Goal: Task Accomplishment & Management: Complete application form

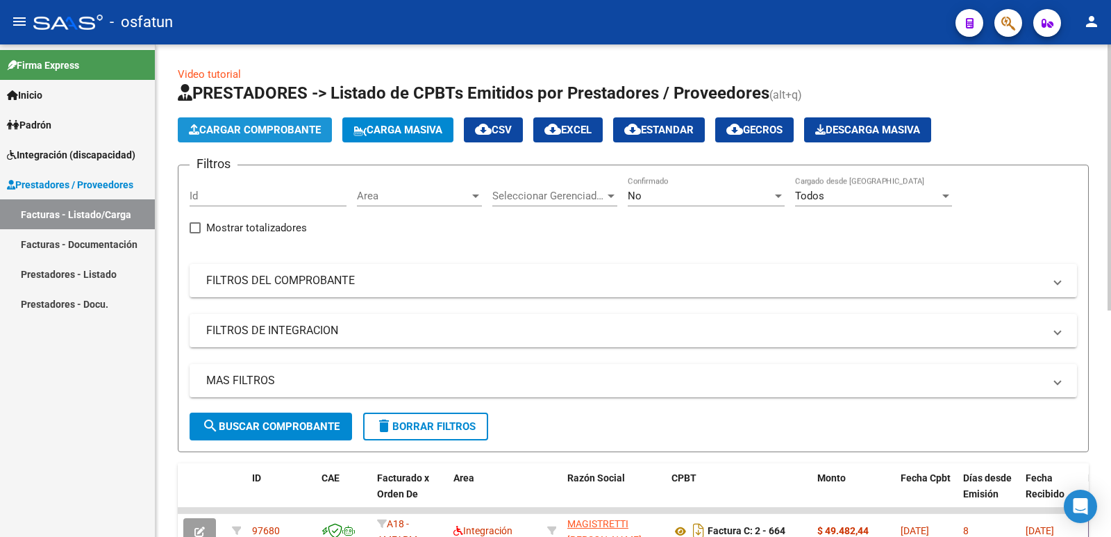
click at [242, 133] on span "Cargar Comprobante" at bounding box center [255, 130] width 132 height 13
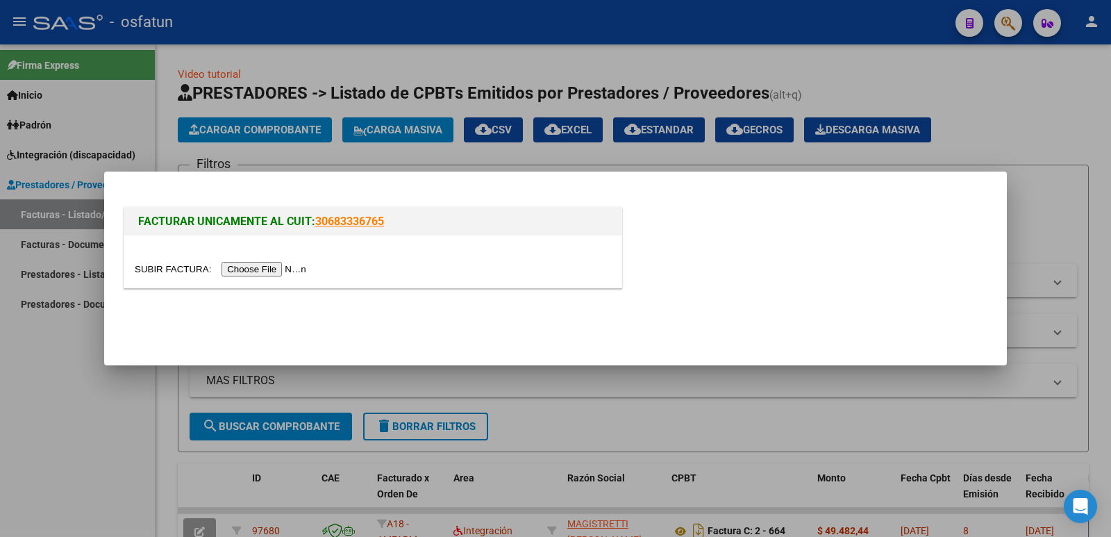
click at [279, 267] on input "file" at bounding box center [223, 269] width 176 height 15
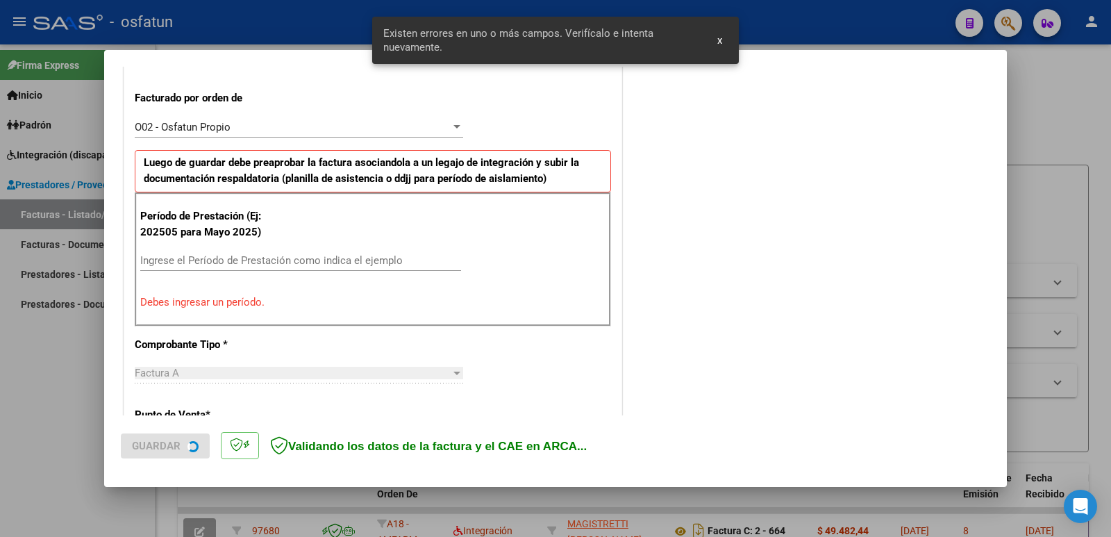
scroll to position [379, 0]
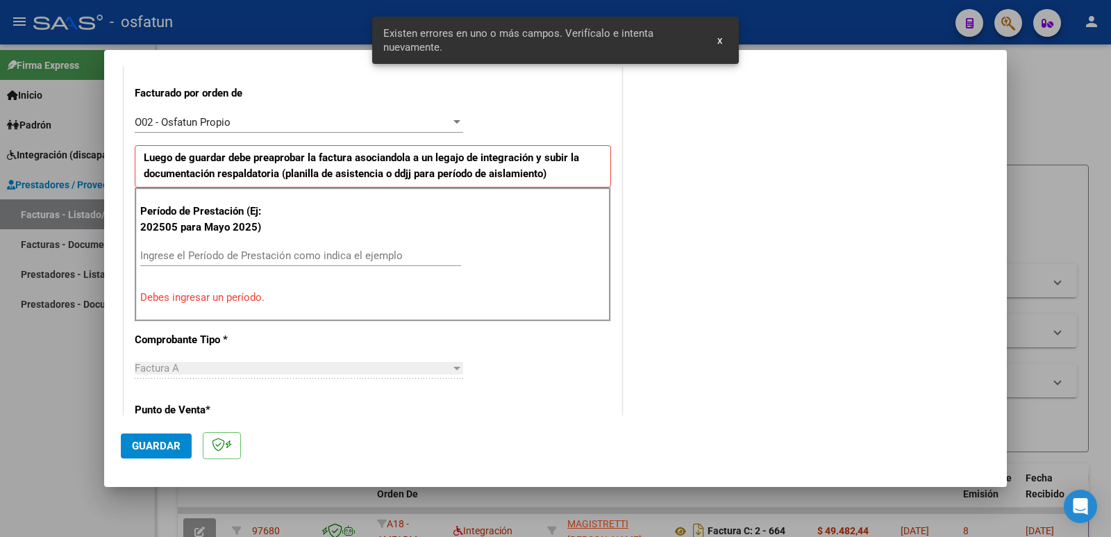
click at [248, 258] on input "Ingrese el Período de Prestación como indica el ejemplo" at bounding box center [300, 255] width 321 height 13
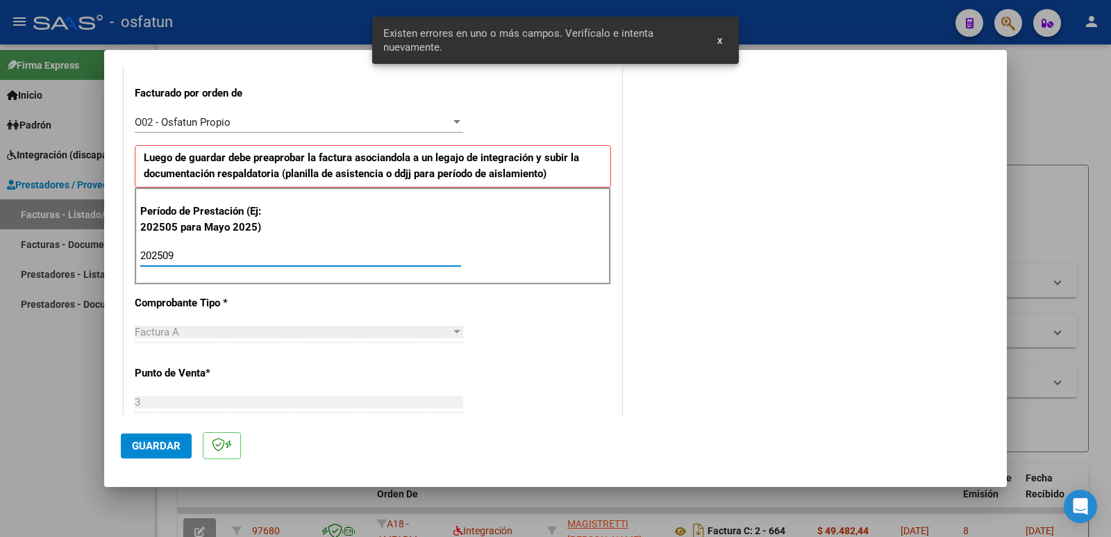
type input "202509"
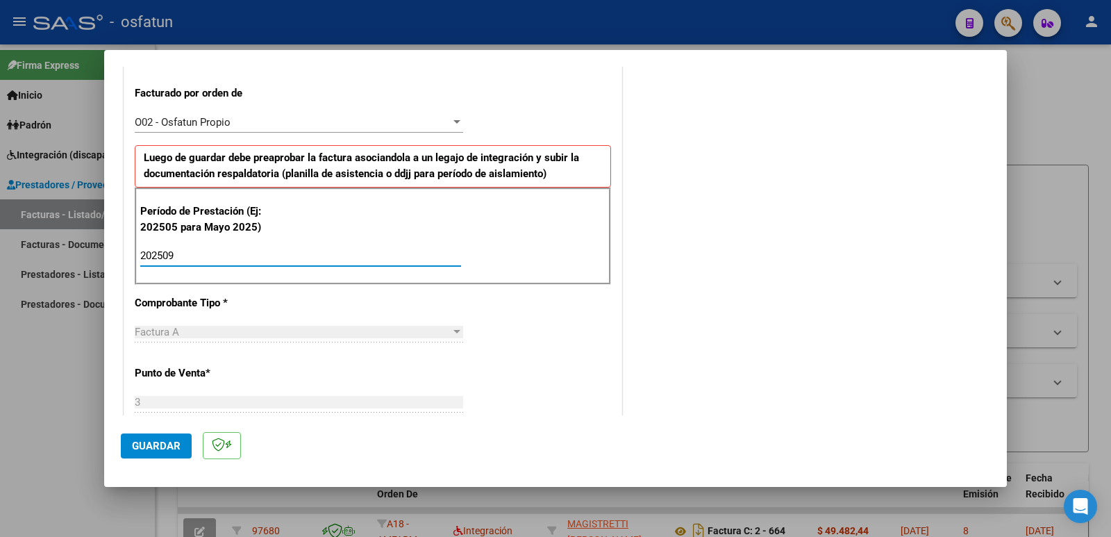
click at [151, 445] on span "Guardar" at bounding box center [156, 446] width 49 height 13
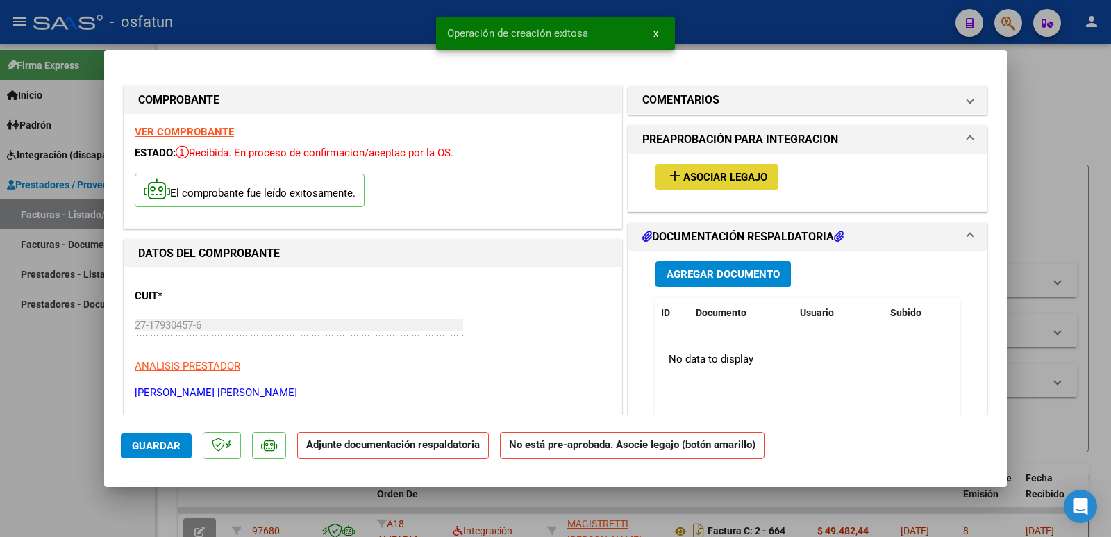
click at [719, 174] on span "Asociar Legajo" at bounding box center [725, 177] width 84 height 13
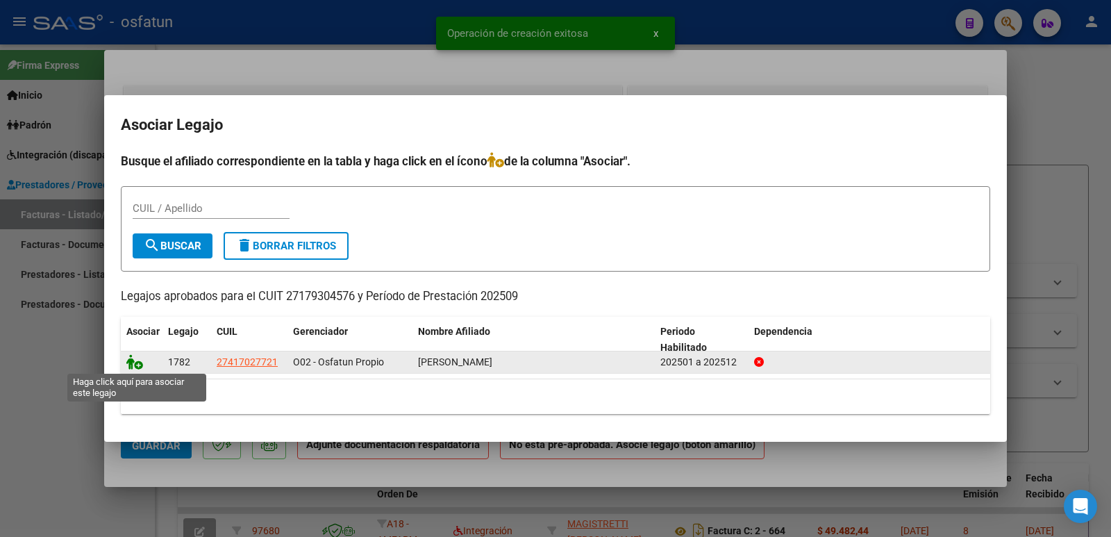
click at [132, 362] on icon at bounding box center [134, 361] width 17 height 15
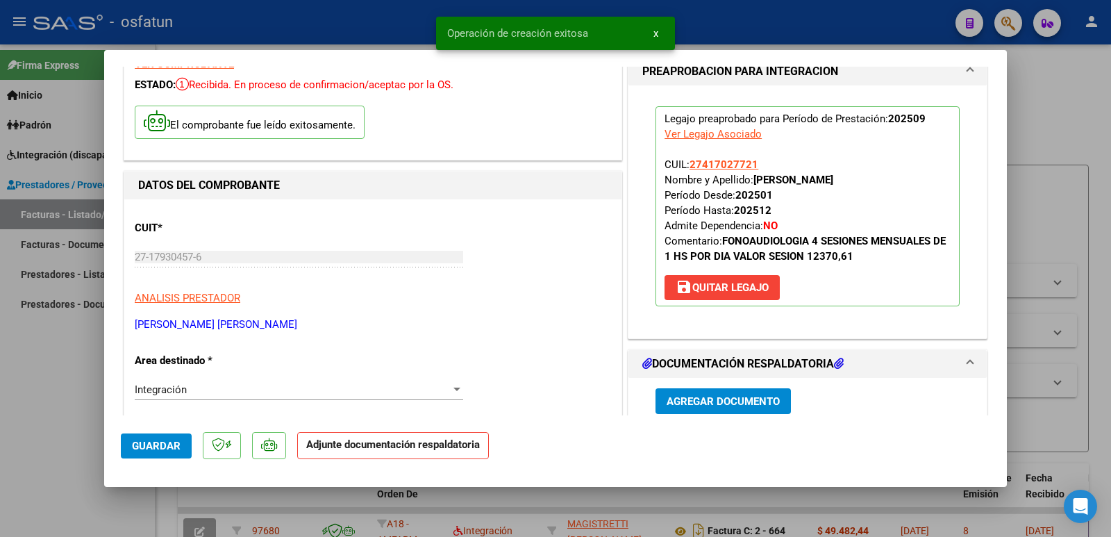
scroll to position [208, 0]
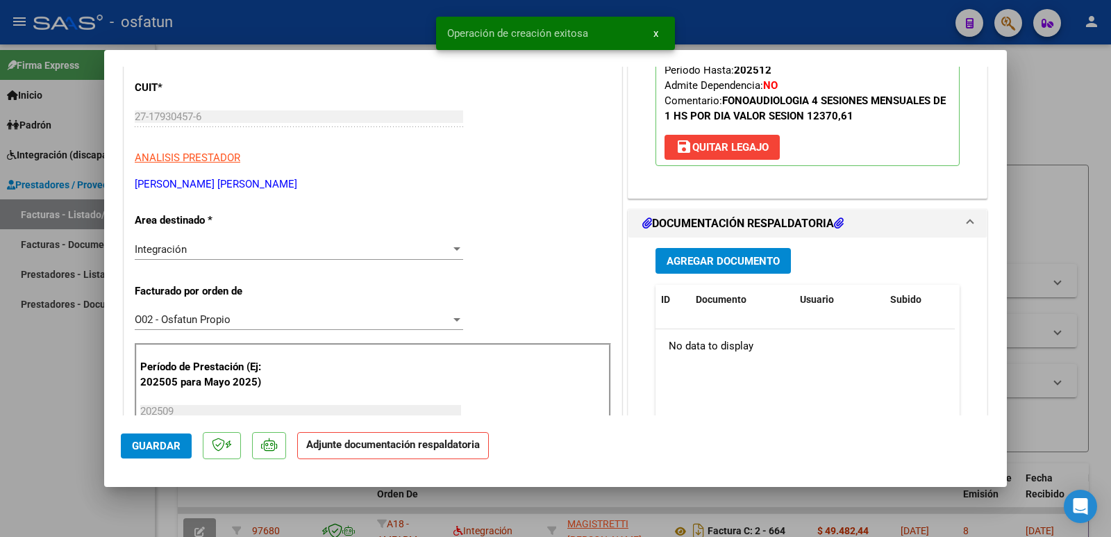
click at [762, 258] on span "Agregar Documento" at bounding box center [723, 261] width 113 height 13
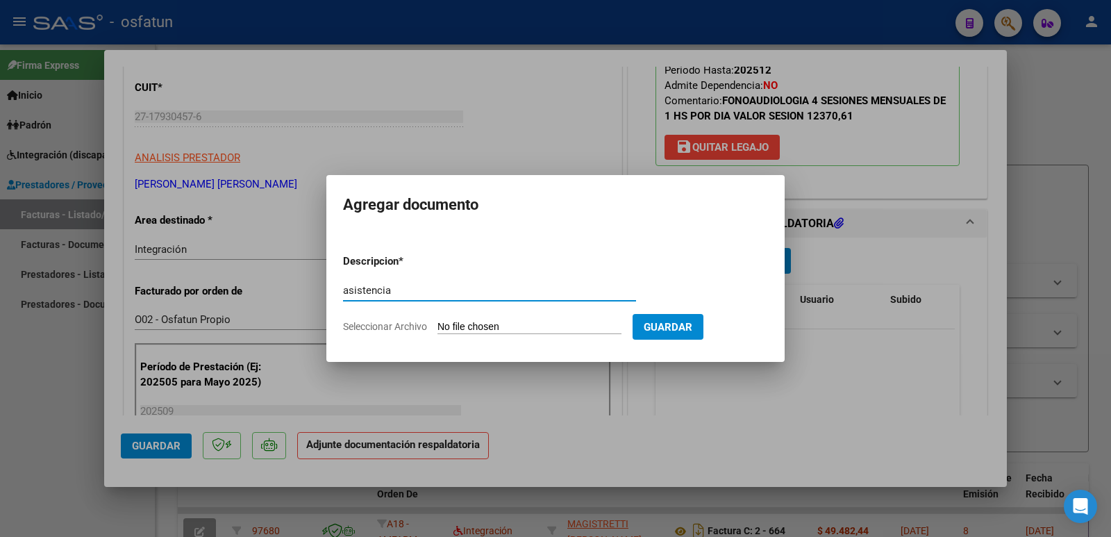
type input "asistencia"
click at [540, 331] on input "Seleccionar Archivo" at bounding box center [530, 327] width 184 height 13
type input "C:\fakepath\MM septiembre 25-2.pdf"
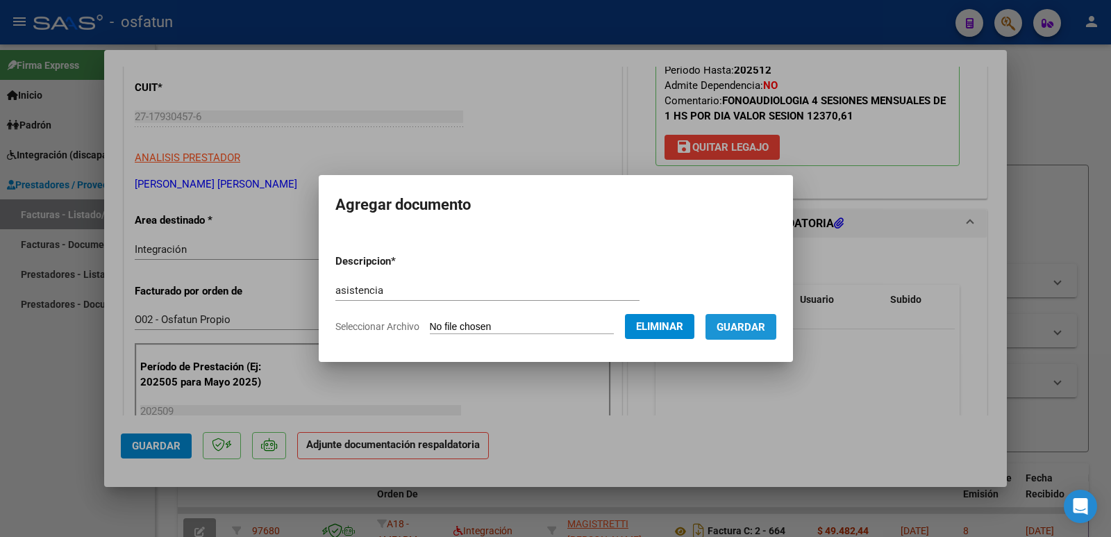
drag, startPoint x: 762, startPoint y: 319, endPoint x: 768, endPoint y: 324, distance: 7.9
click at [763, 320] on button "Guardar" at bounding box center [741, 327] width 71 height 26
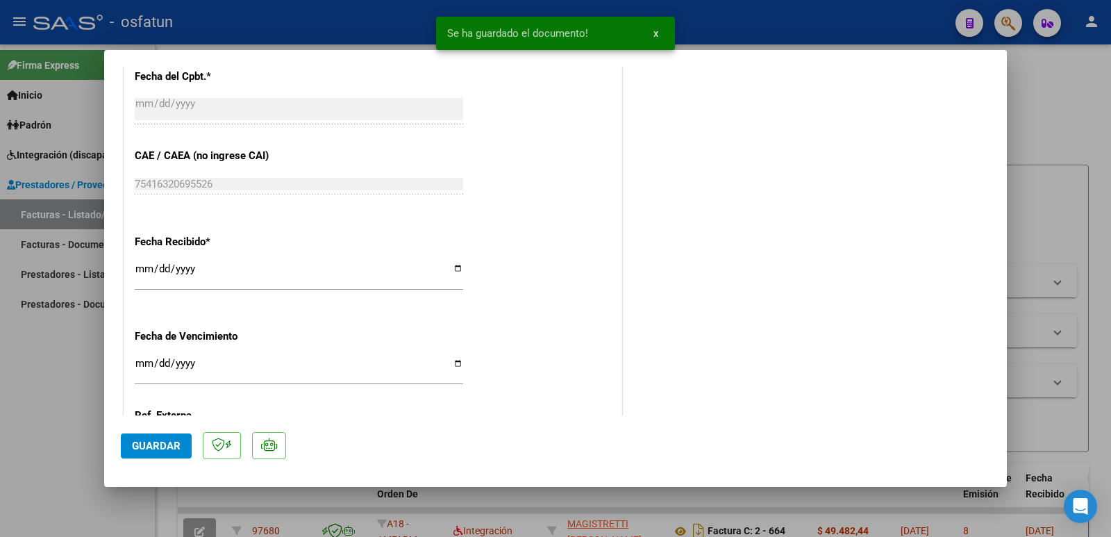
scroll to position [1042, 0]
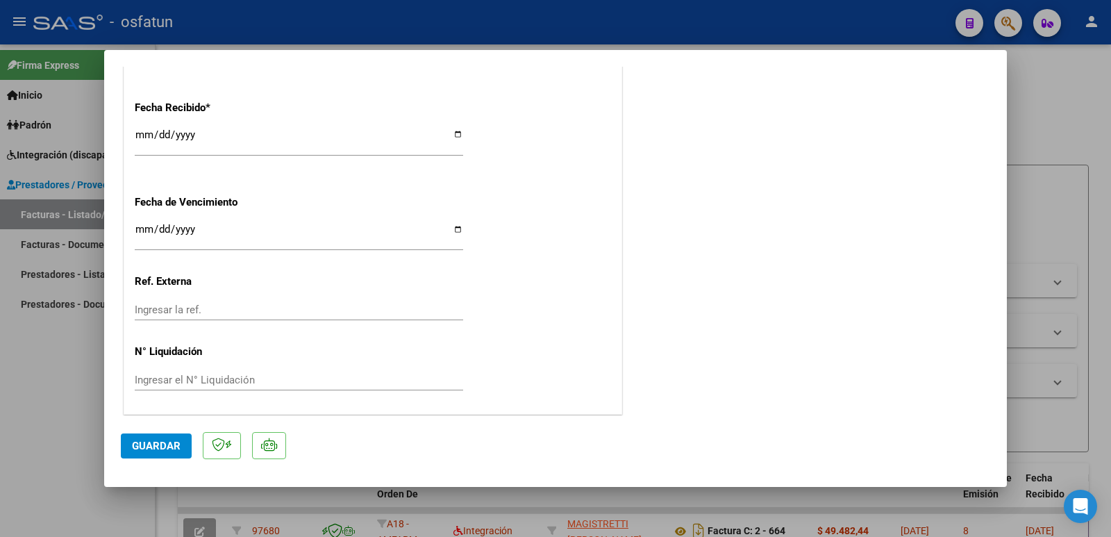
click at [166, 440] on span "Guardar" at bounding box center [156, 446] width 49 height 13
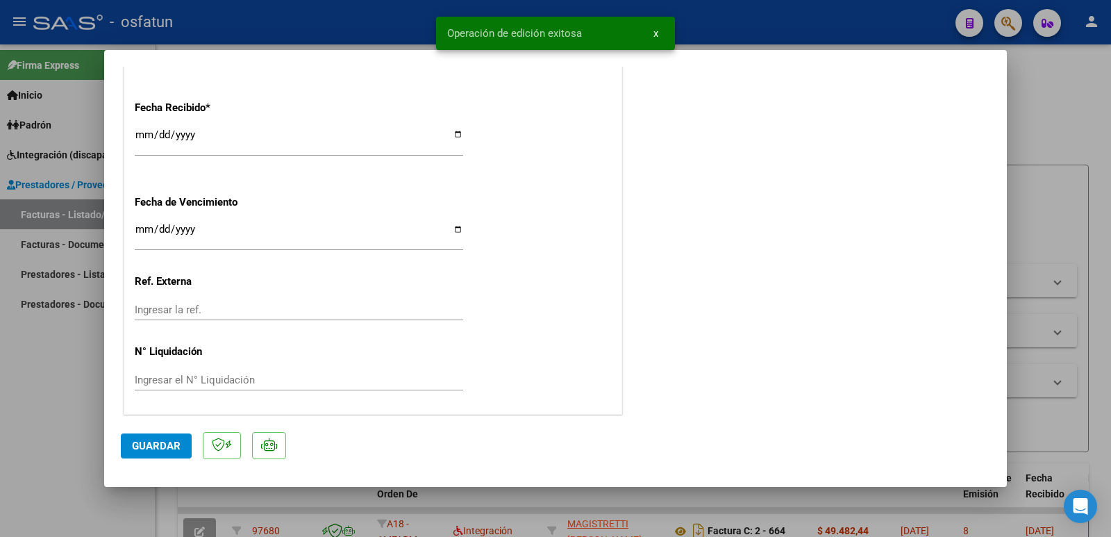
click at [166, 440] on span "Guardar" at bounding box center [156, 446] width 49 height 13
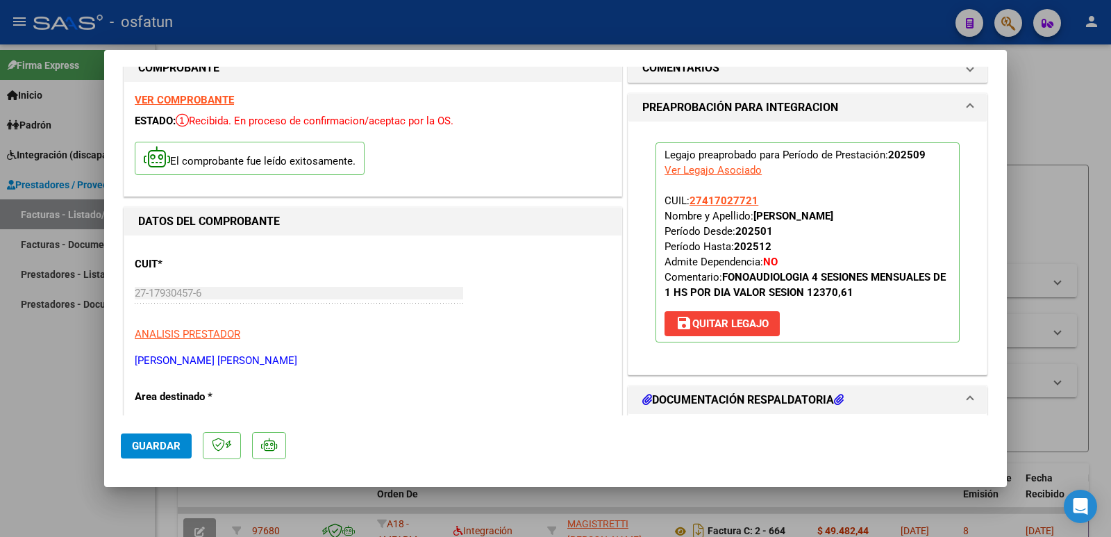
scroll to position [0, 0]
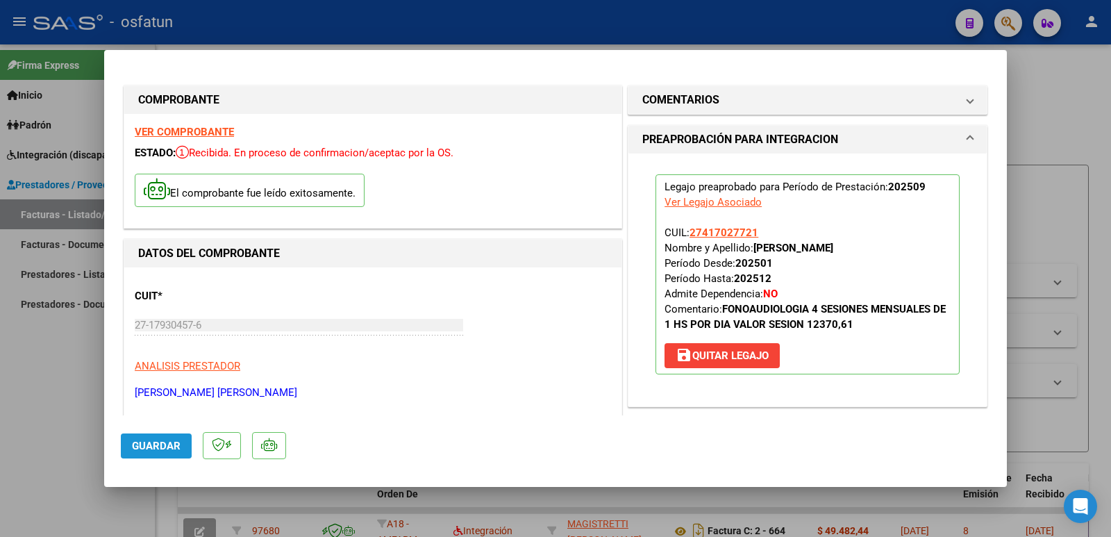
click at [137, 442] on span "Guardar" at bounding box center [156, 446] width 49 height 13
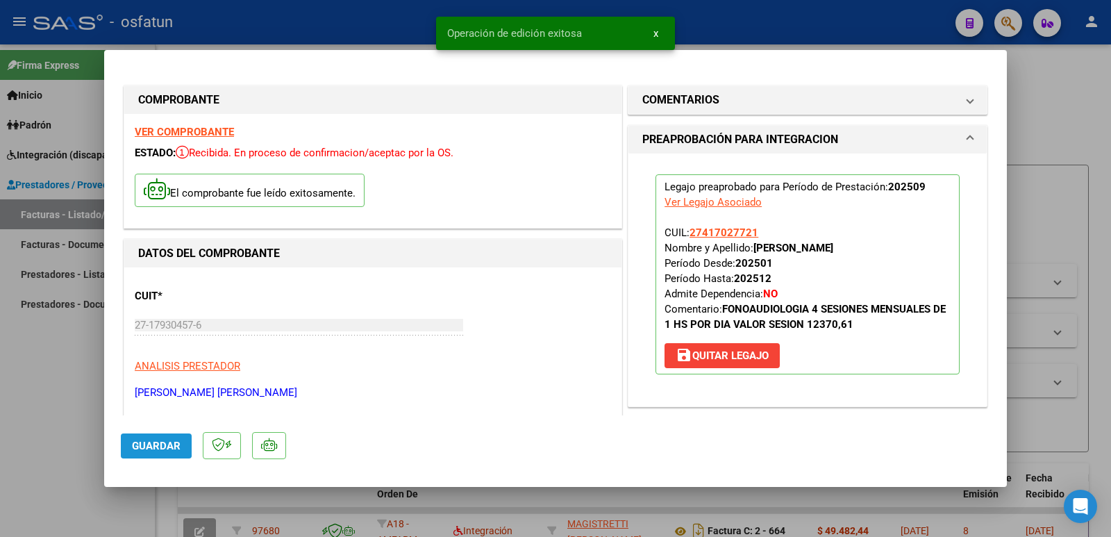
click at [137, 442] on span "Guardar" at bounding box center [156, 446] width 49 height 13
click at [50, 426] on div at bounding box center [555, 268] width 1111 height 537
type input "$ 0,00"
